Goal: Task Accomplishment & Management: Complete application form

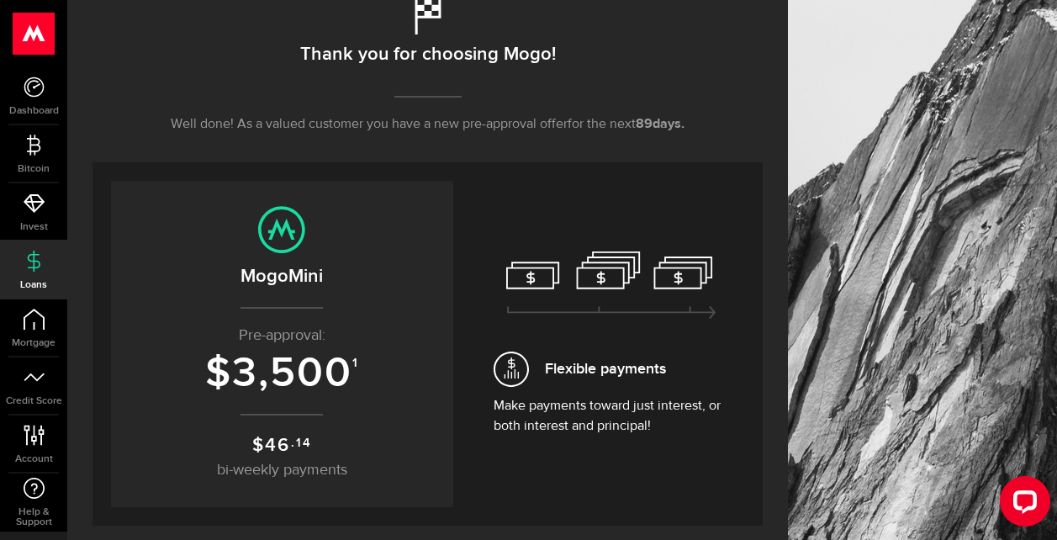
scroll to position [336, 0]
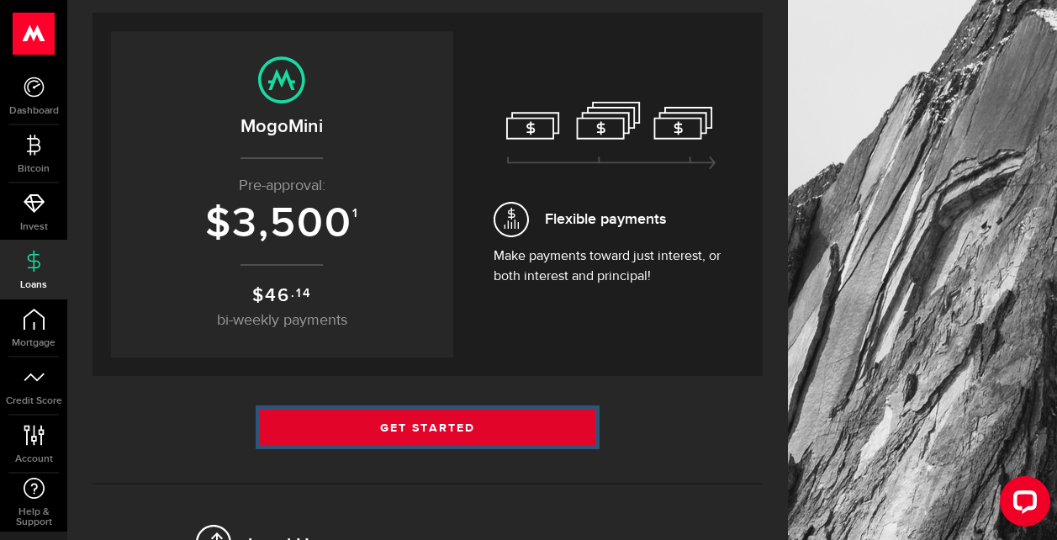
click at [468, 429] on link "Get Started" at bounding box center [427, 426] width 335 height 35
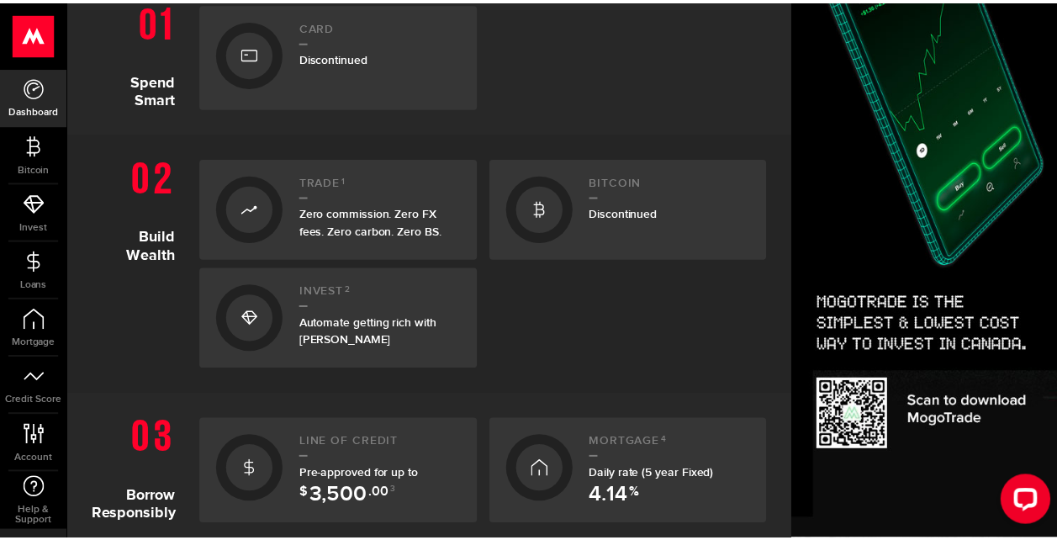
scroll to position [504, 0]
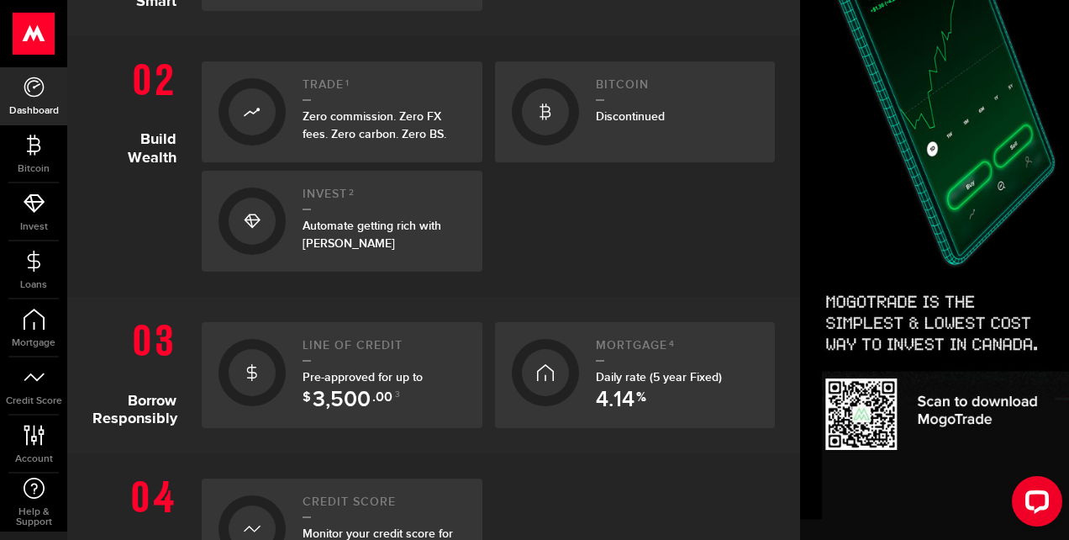
click at [374, 394] on span ".00" at bounding box center [382, 401] width 20 height 20
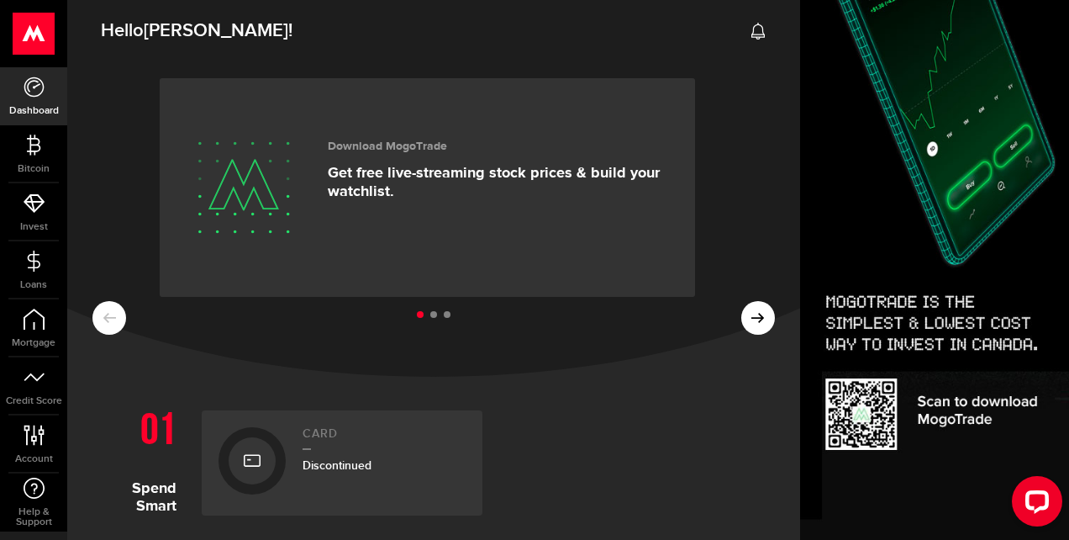
click at [747, 324] on ul at bounding box center [433, 315] width 683 height 22
click at [35, 264] on icon at bounding box center [34, 261] width 21 height 21
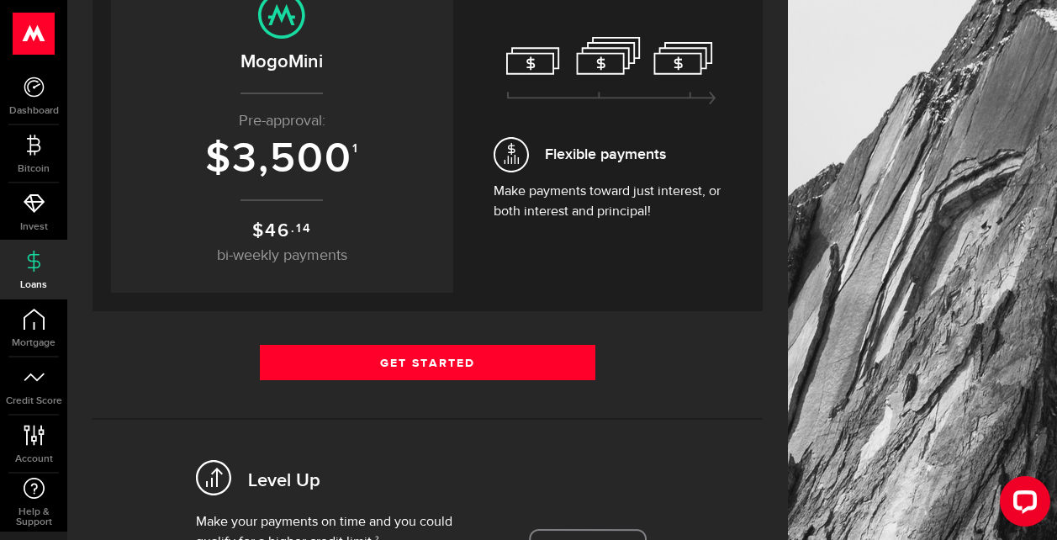
scroll to position [420, 0]
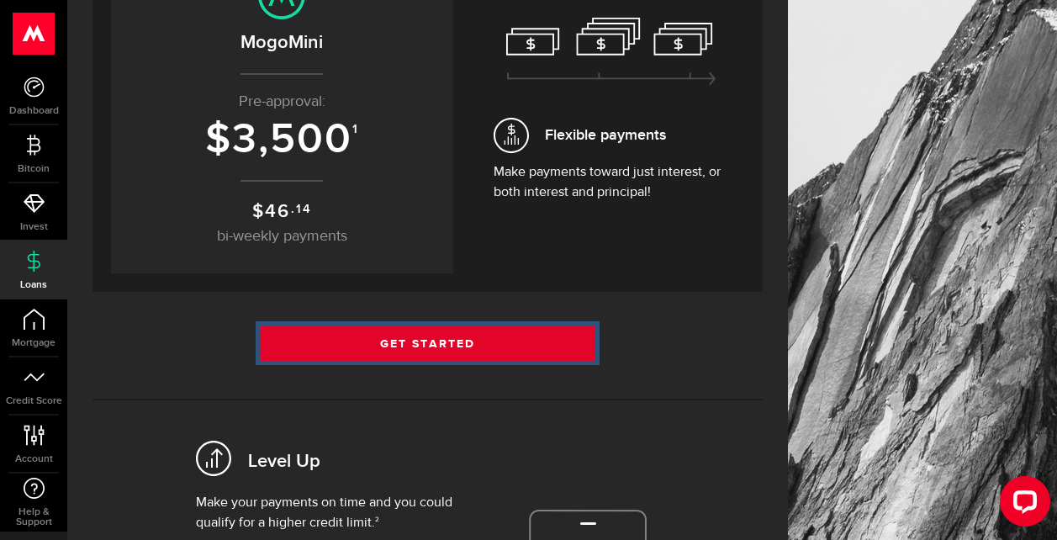
click at [458, 345] on link "Get Started" at bounding box center [427, 342] width 335 height 35
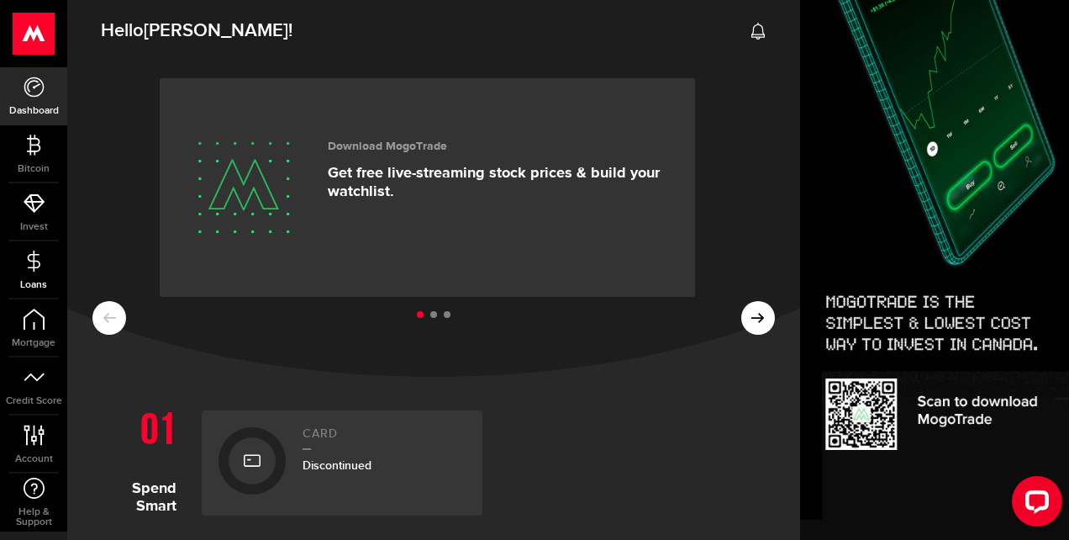
click at [36, 266] on icon at bounding box center [34, 261] width 21 height 21
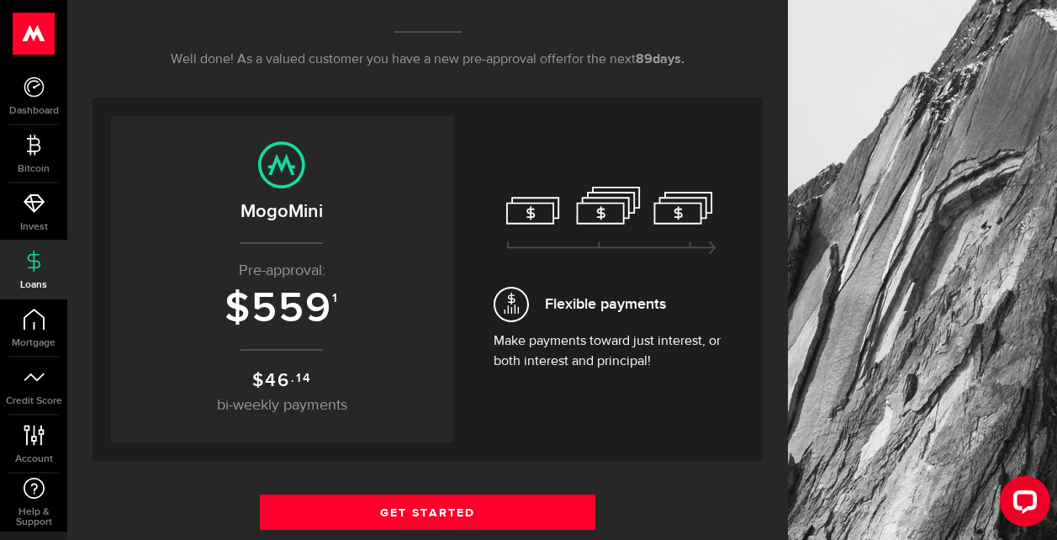
scroll to position [252, 0]
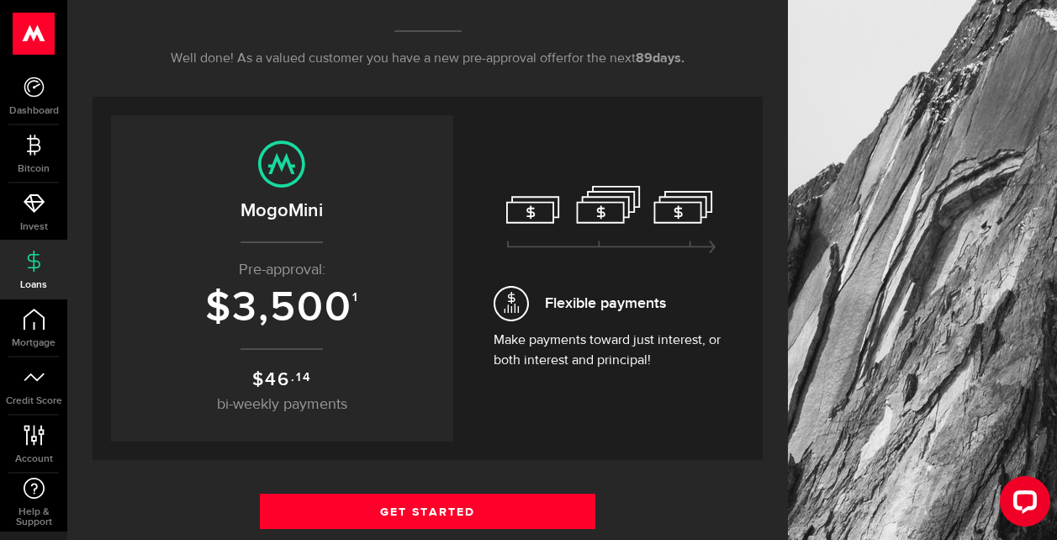
click at [287, 302] on span "3,500" at bounding box center [292, 307] width 120 height 50
click at [341, 301] on span "3,500" at bounding box center [292, 307] width 120 height 50
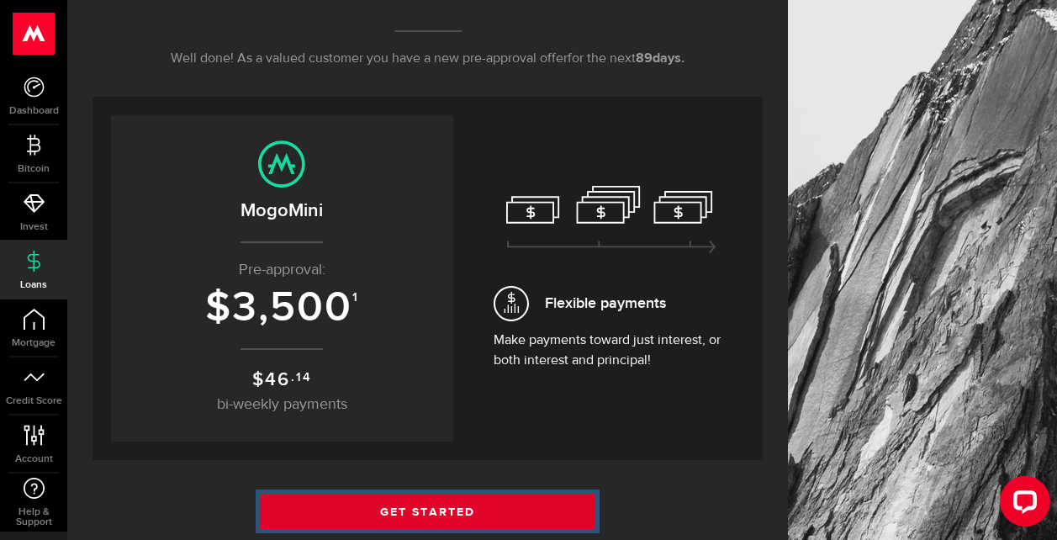
click at [437, 507] on link "Get Started" at bounding box center [427, 510] width 335 height 35
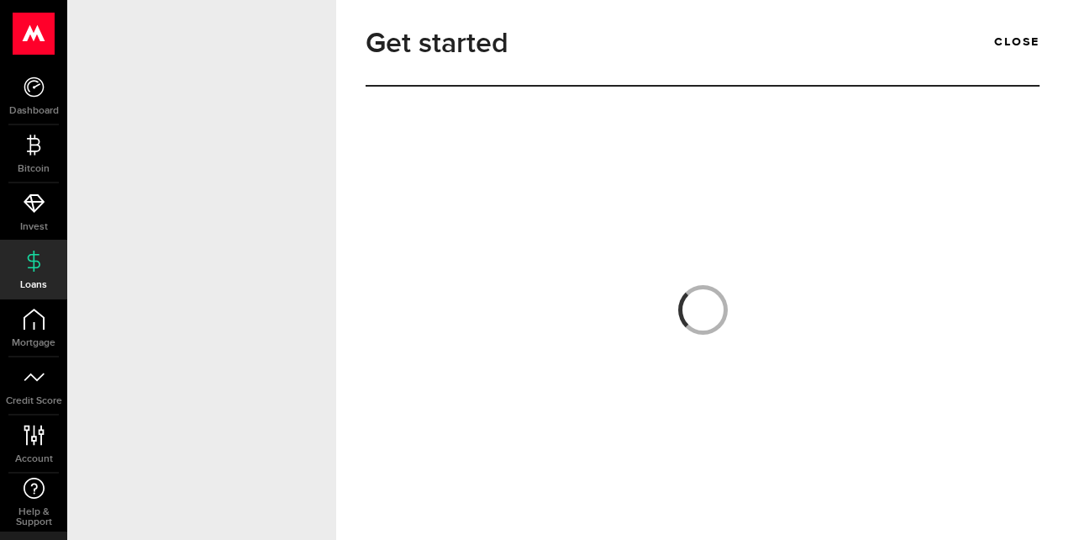
drag, startPoint x: 678, startPoint y: 55, endPoint x: 696, endPoint y: 108, distance: 55.8
click at [678, 55] on div "Get started close" at bounding box center [703, 55] width 674 height 63
click at [992, 137] on div at bounding box center [703, 316] width 674 height 400
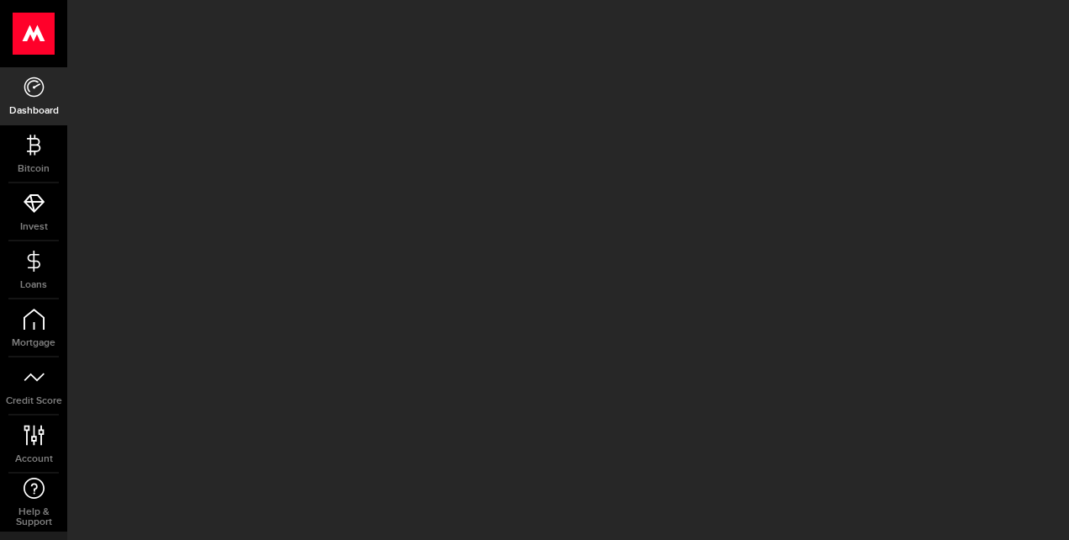
click at [915, 233] on div at bounding box center [934, 270] width 269 height 540
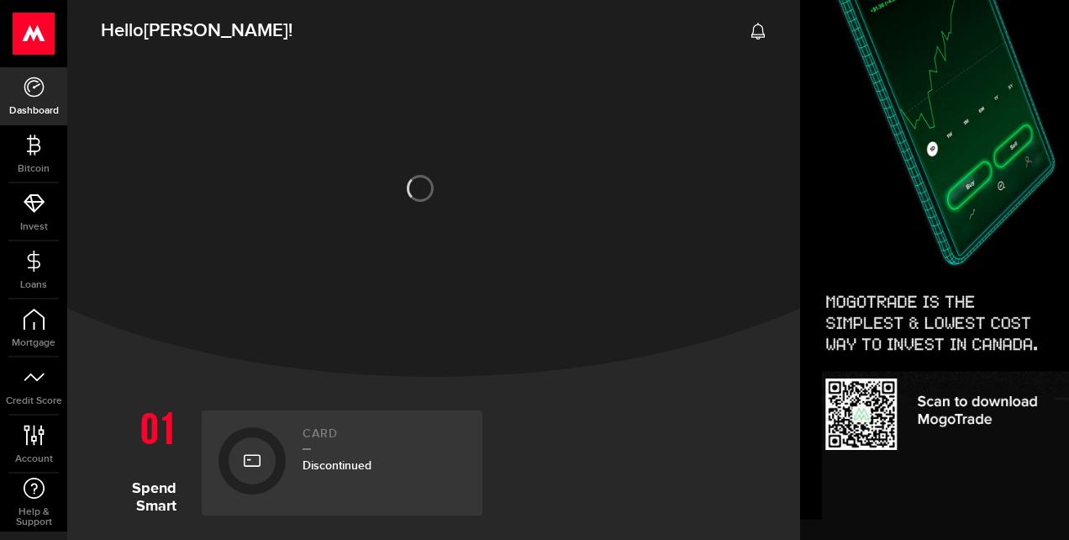
click at [590, 248] on div at bounding box center [433, 216] width 733 height 319
click at [469, 358] on div at bounding box center [433, 216] width 733 height 319
click at [607, 366] on div at bounding box center [433, 216] width 733 height 319
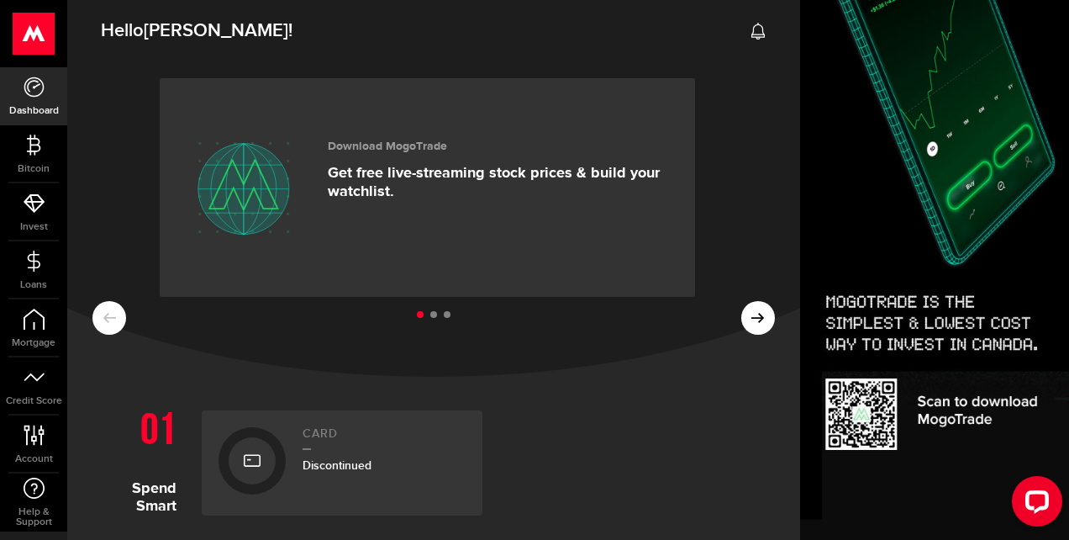
click at [430, 313] on li at bounding box center [433, 314] width 7 height 7
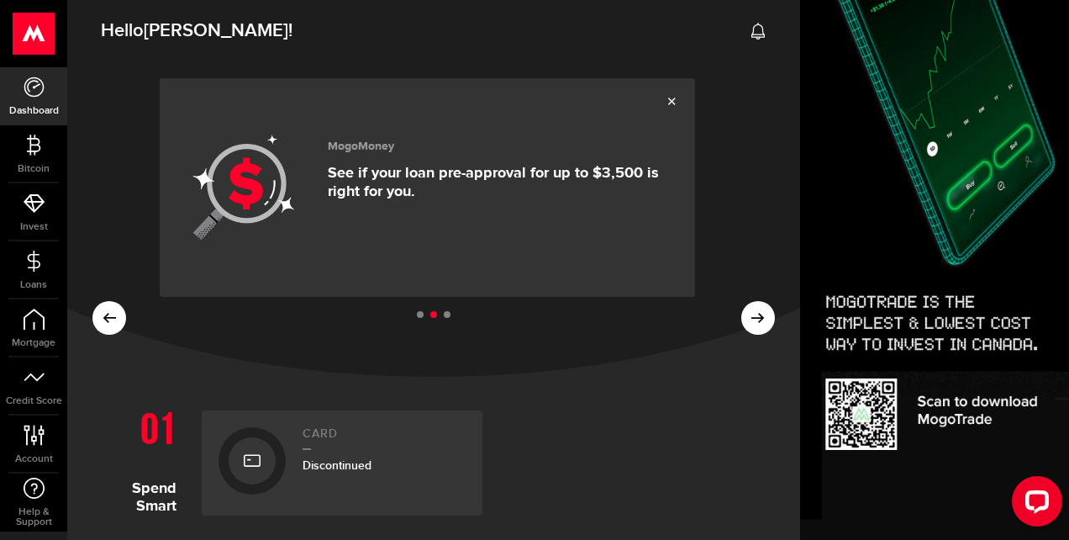
click at [444, 317] on li at bounding box center [447, 314] width 7 height 7
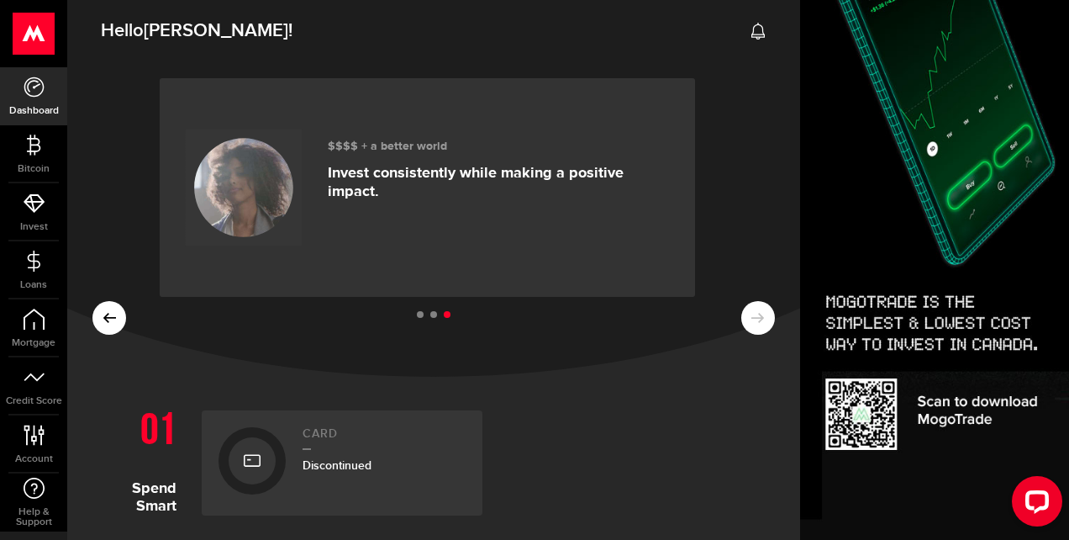
click at [430, 314] on li at bounding box center [433, 314] width 7 height 7
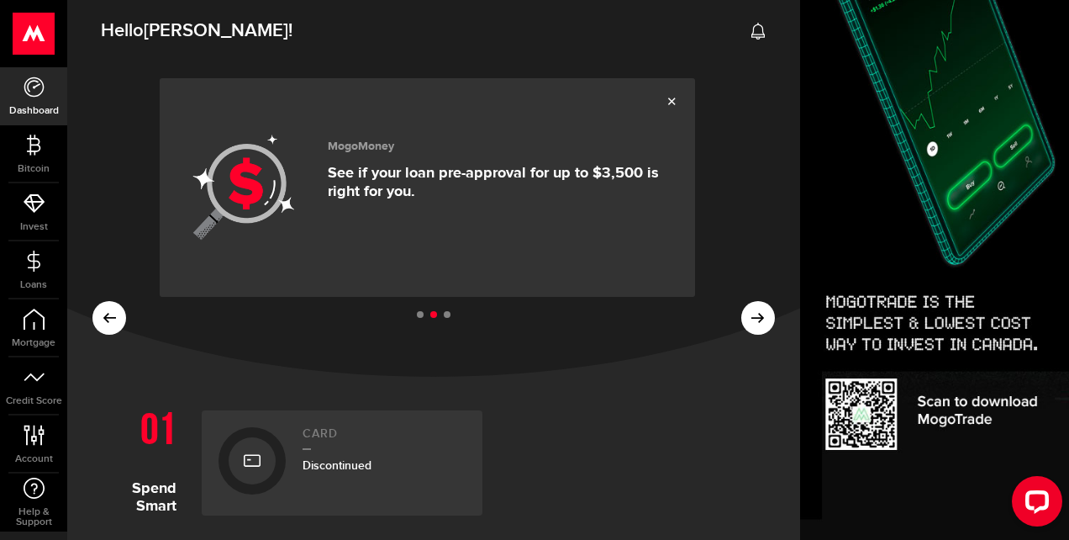
click at [440, 176] on p "See if your loan pre-approval for up to $3,500 is right for you." at bounding box center [499, 182] width 342 height 37
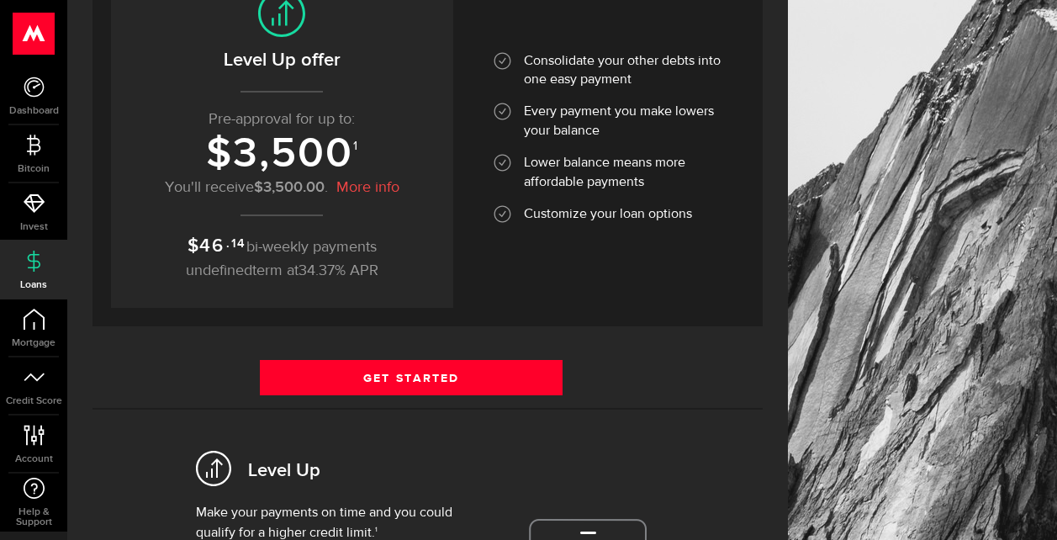
scroll to position [252, 0]
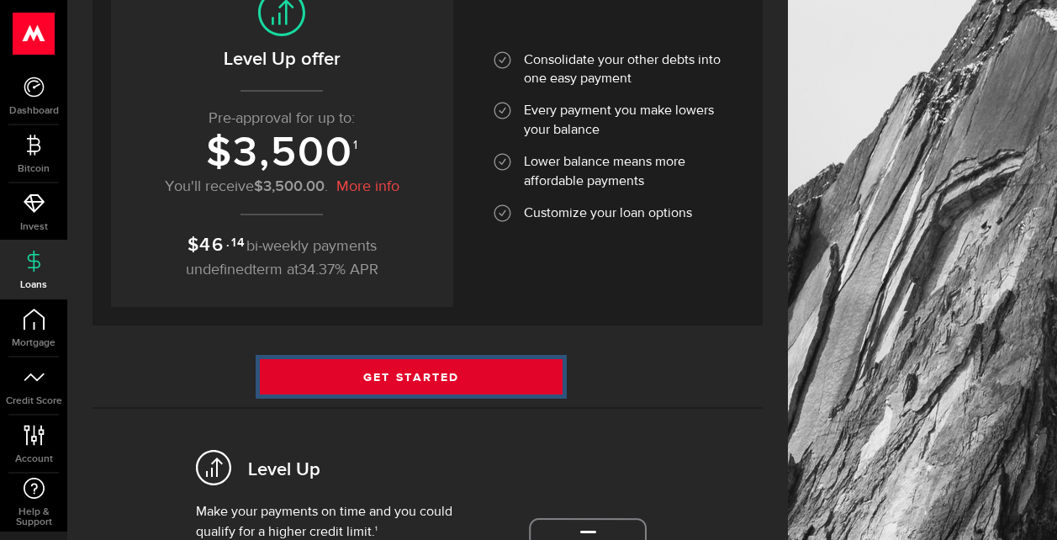
click at [467, 378] on link "Get Started" at bounding box center [411, 376] width 303 height 35
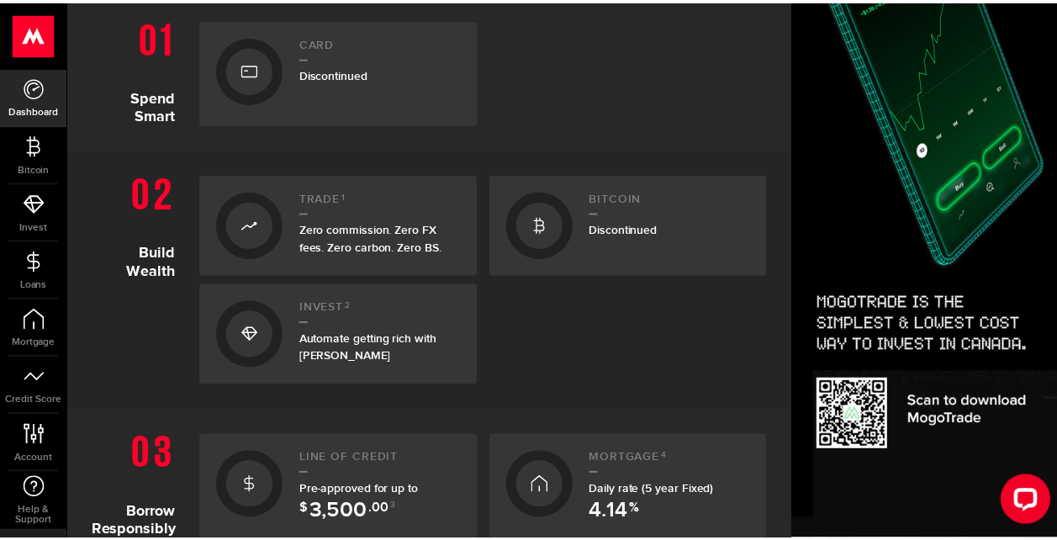
scroll to position [420, 0]
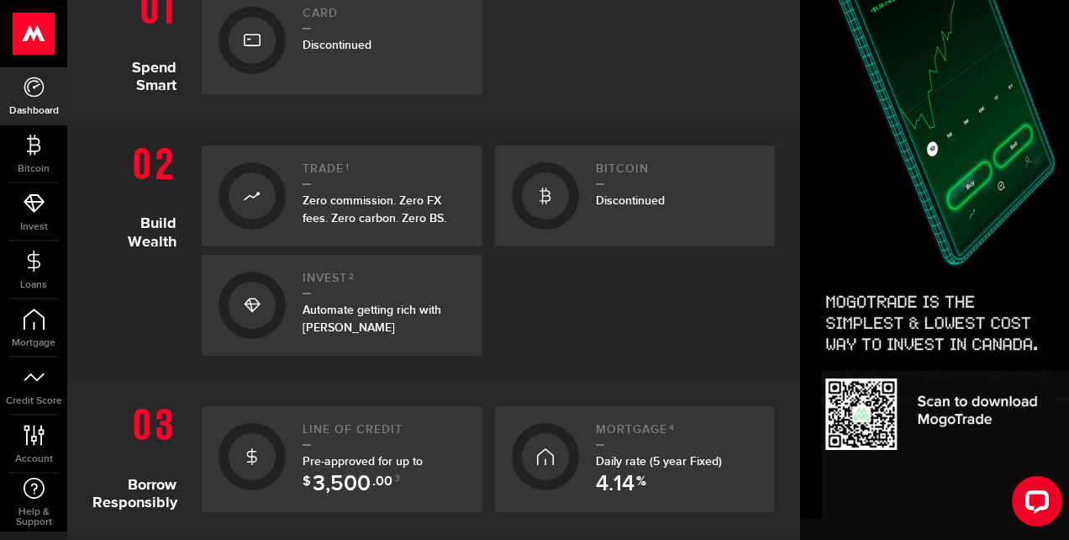
click at [367, 469] on div "Pre-approved for up to $ 3,500 .00 3" at bounding box center [384, 469] width 163 height 35
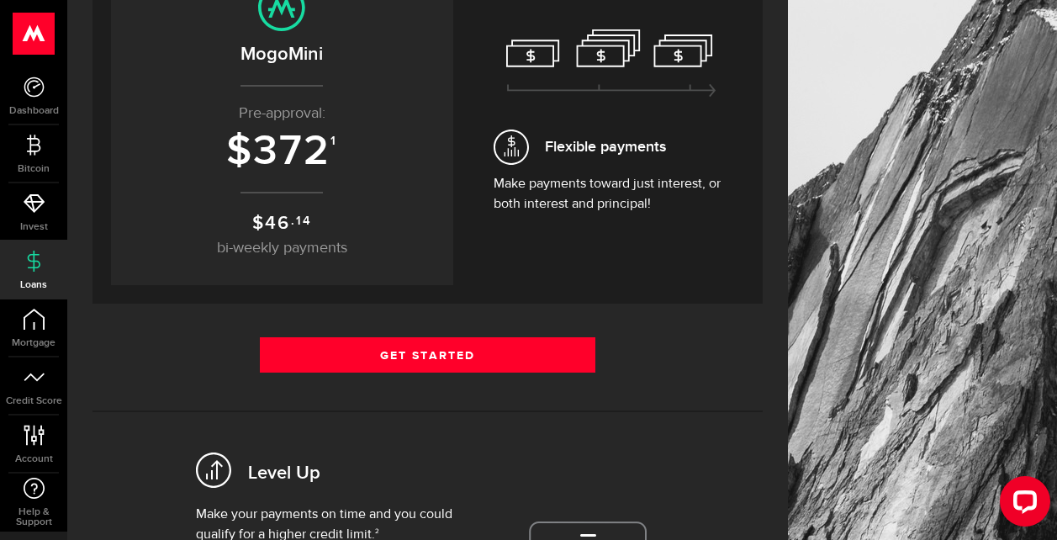
scroll to position [504, 0]
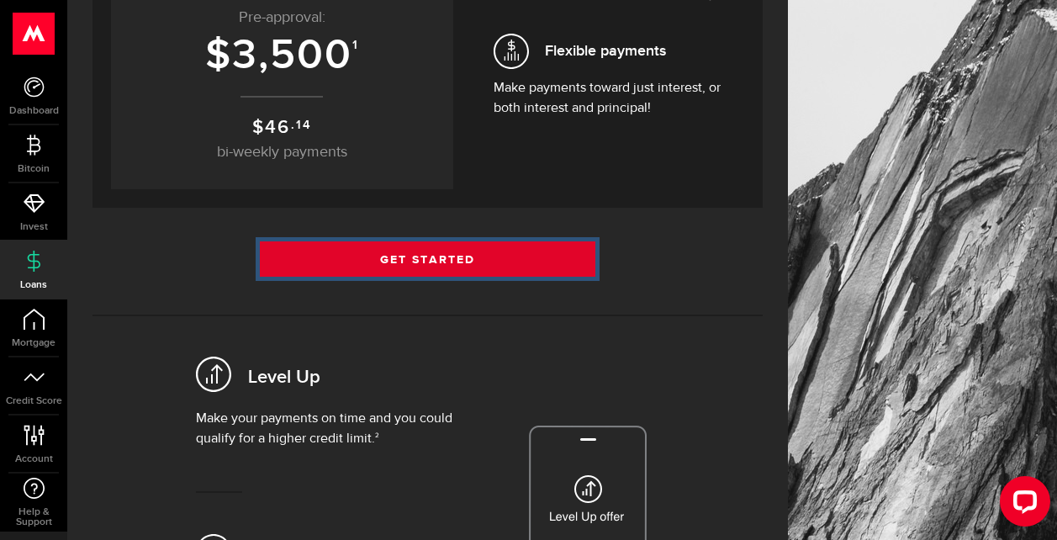
click at [497, 256] on link "Get Started" at bounding box center [427, 258] width 335 height 35
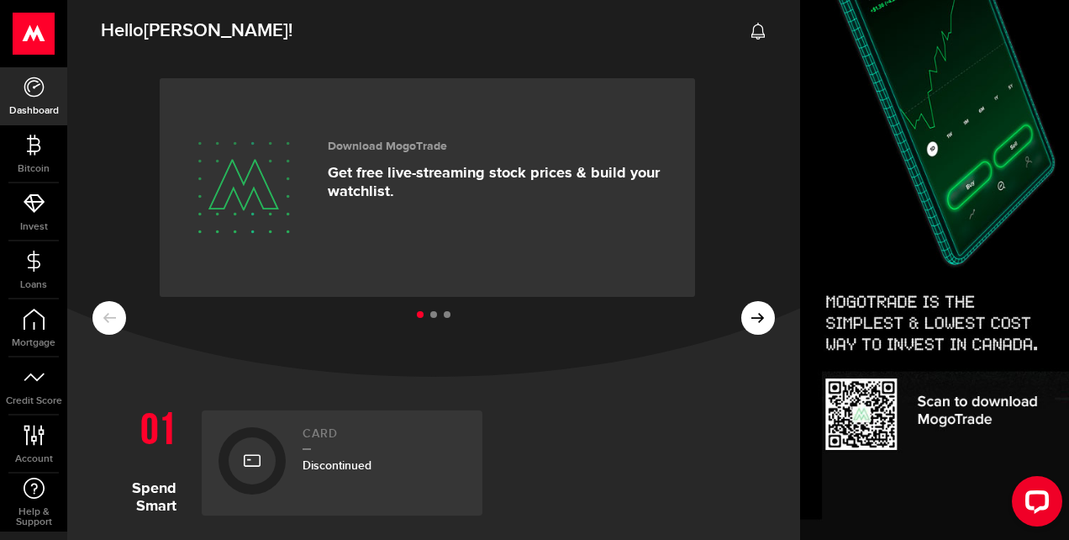
click at [430, 313] on li at bounding box center [433, 314] width 7 height 7
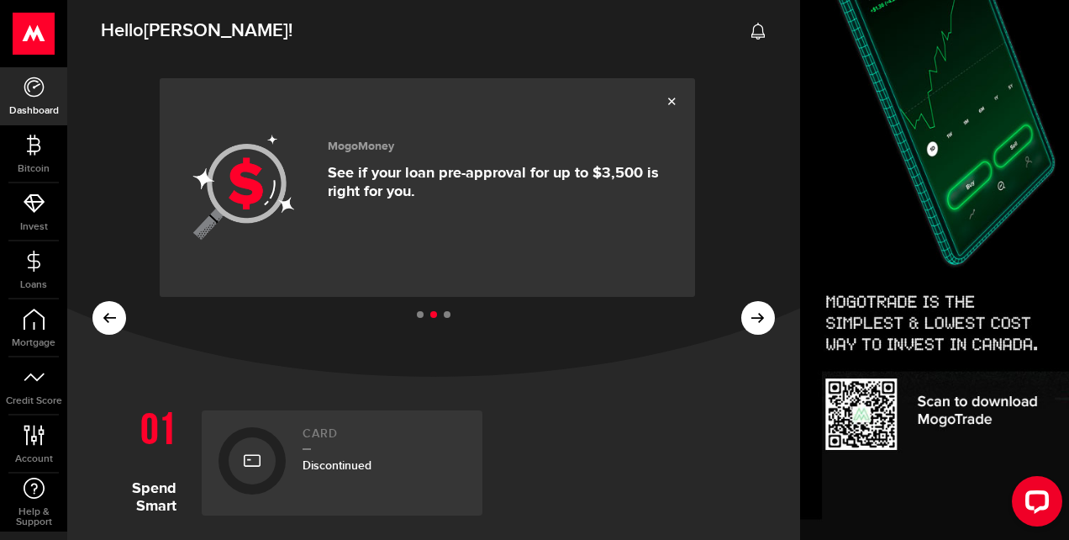
click at [444, 201] on div "MogoMoney See if your loan pre-approval for up to $3,500 is right for you." at bounding box center [499, 188] width 342 height 118
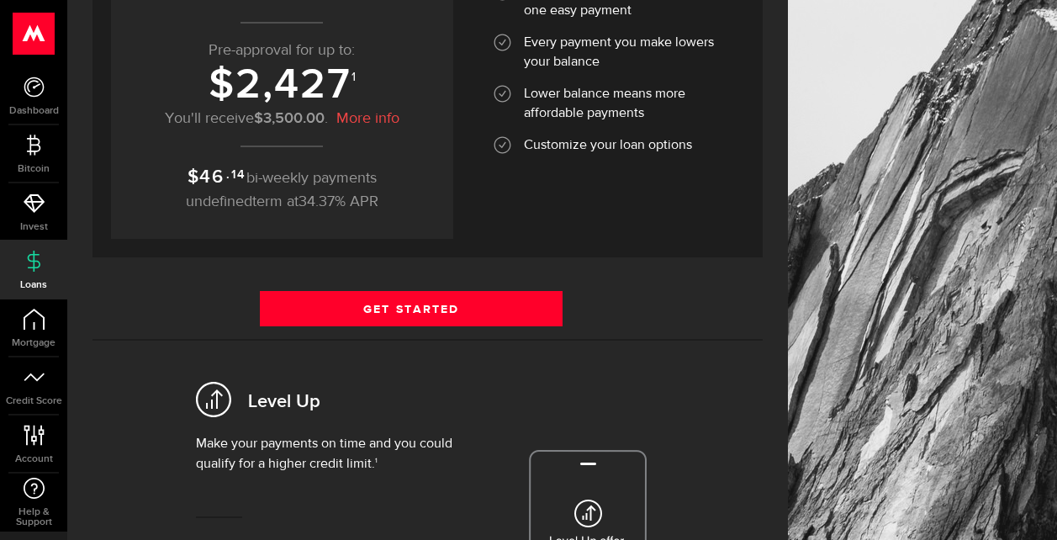
scroll to position [336, 0]
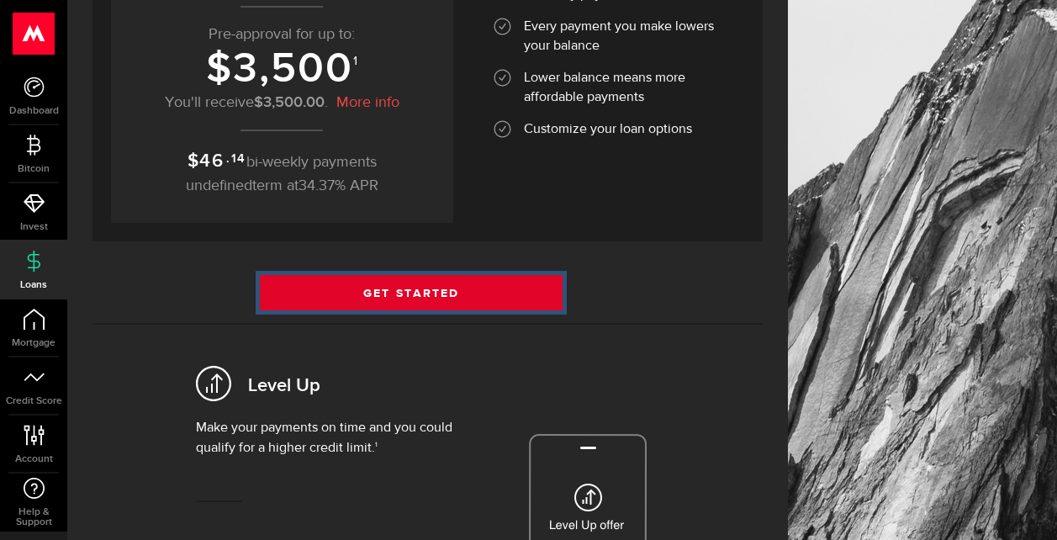
click at [435, 287] on link "Get Started" at bounding box center [411, 292] width 303 height 35
